Goal: Task Accomplishment & Management: Use online tool/utility

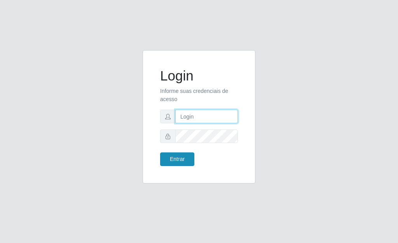
type input "[PERSON_NAME]"
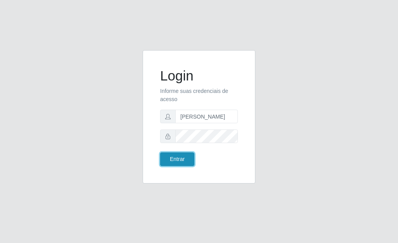
click at [172, 159] on button "Entrar" at bounding box center [177, 160] width 34 height 14
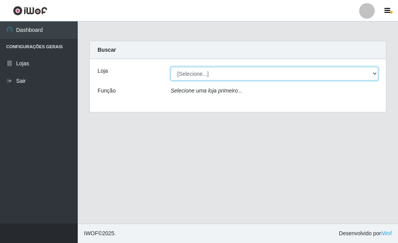
drag, startPoint x: 373, startPoint y: 70, endPoint x: 340, endPoint y: 75, distance: 33.1
click at [372, 70] on select "[Selecione...] Bemais Supermercados - [GEOGRAPHIC_DATA]" at bounding box center [275, 74] width 208 height 14
select select "249"
click at [171, 67] on select "[Selecione...] Bemais Supermercados - [GEOGRAPHIC_DATA]" at bounding box center [275, 74] width 208 height 14
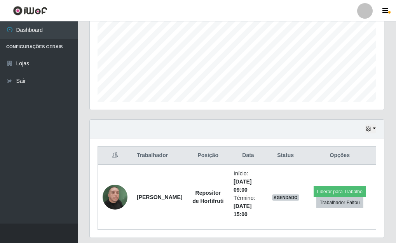
scroll to position [200, 0]
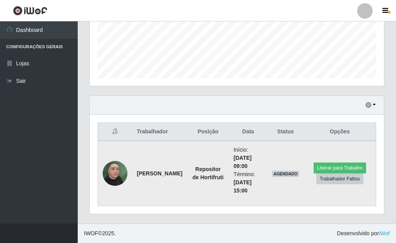
click at [112, 172] on img at bounding box center [115, 173] width 25 height 44
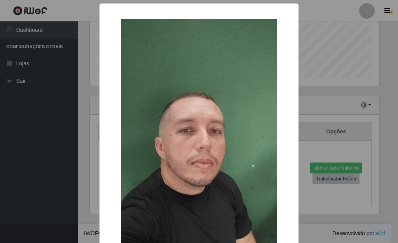
click at [311, 108] on div "× OK Cancel" at bounding box center [199, 121] width 398 height 243
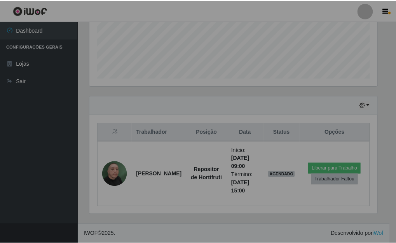
scroll to position [161, 295]
